Goal: Communication & Community: Answer question/provide support

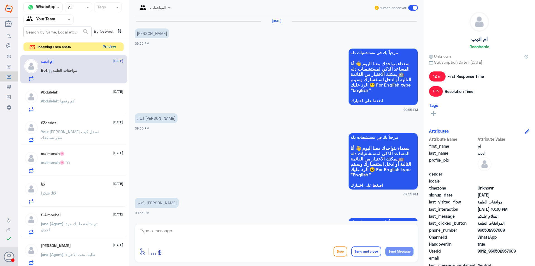
scroll to position [566, 0]
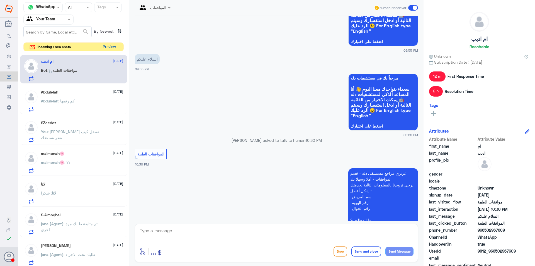
click at [113, 47] on button "Preview" at bounding box center [109, 47] width 17 height 9
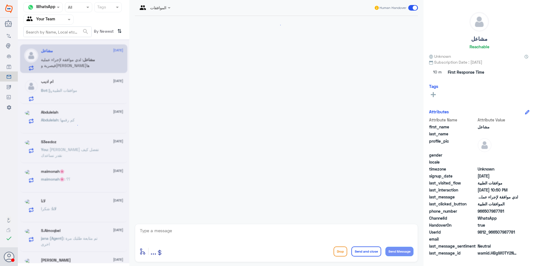
scroll to position [105, 0]
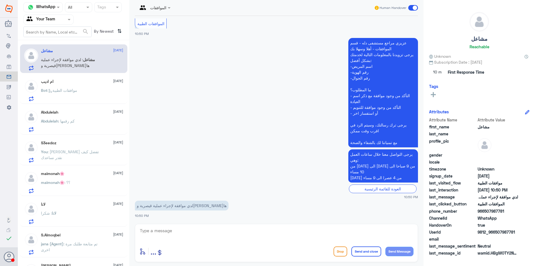
click at [76, 158] on p "You : مرحبا [PERSON_NAME] تفضل كيف نقدر نساعدك" at bounding box center [72, 156] width 63 height 14
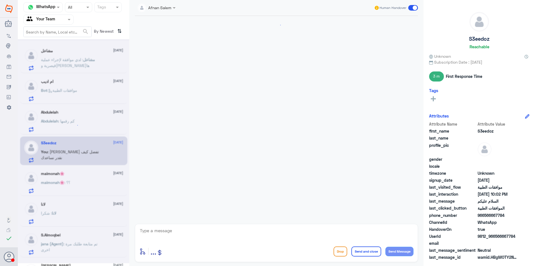
scroll to position [114, 0]
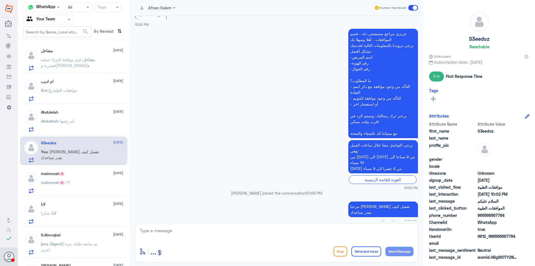
click at [211, 233] on textarea at bounding box center [276, 234] width 274 height 14
click at [337, 251] on button "Drop" at bounding box center [341, 251] width 14 height 10
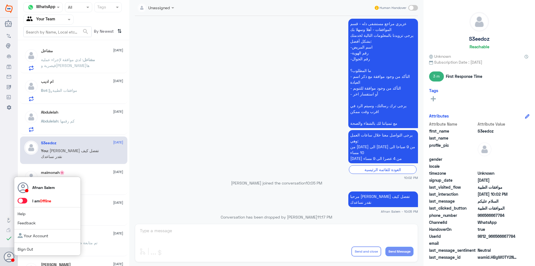
click at [20, 249] on link "Sign Out" at bounding box center [26, 248] width 16 height 5
